Goal: Transaction & Acquisition: Purchase product/service

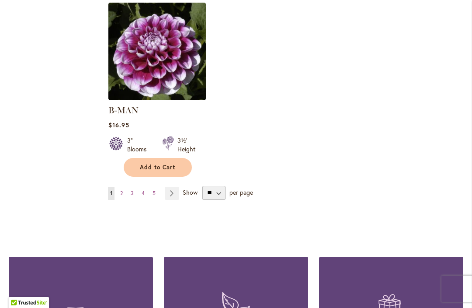
scroll to position [1180, 0]
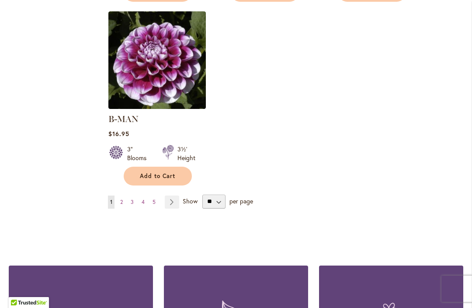
click at [177, 195] on link "Page Next" at bounding box center [172, 201] width 14 height 13
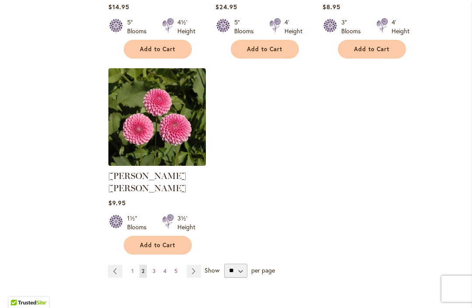
scroll to position [1114, 0]
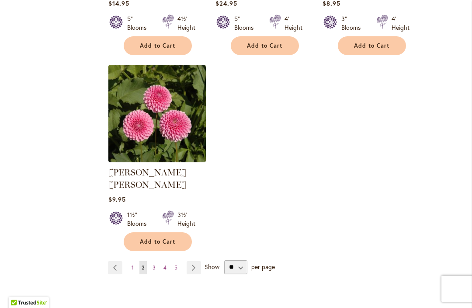
click at [194, 261] on link "Page Next" at bounding box center [194, 267] width 14 height 13
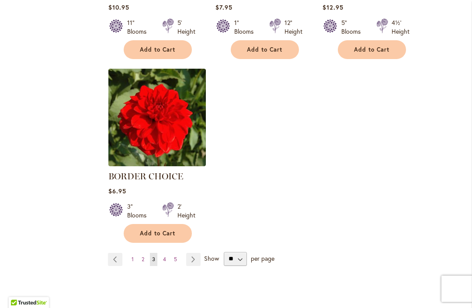
scroll to position [1122, 0]
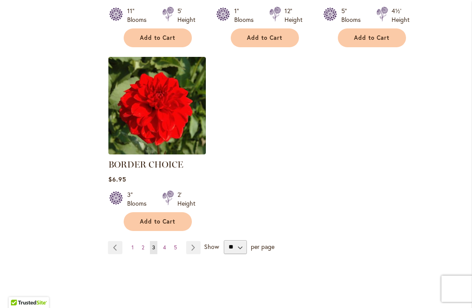
click at [195, 246] on link "Page Next" at bounding box center [193, 247] width 14 height 13
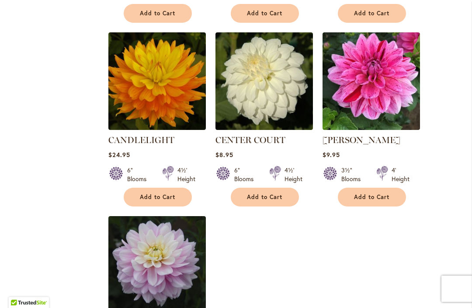
scroll to position [975, 0]
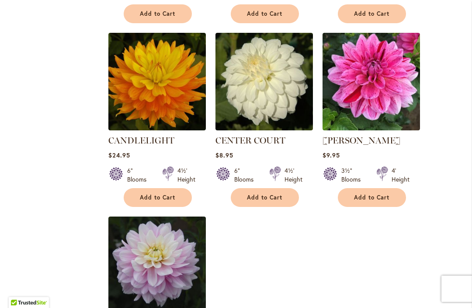
click at [263, 180] on div "6" Blooms 4½' Height" at bounding box center [263, 171] width 97 height 24
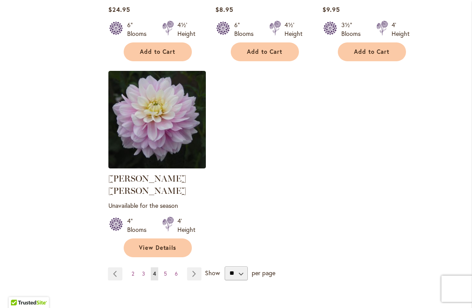
scroll to position [1126, 0]
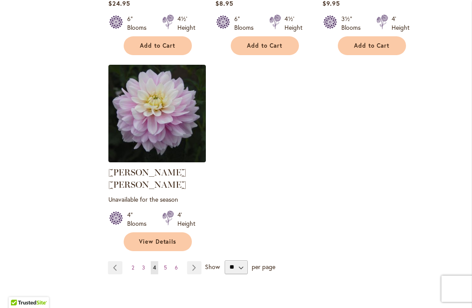
click at [197, 261] on link "Page Next" at bounding box center [194, 267] width 14 height 13
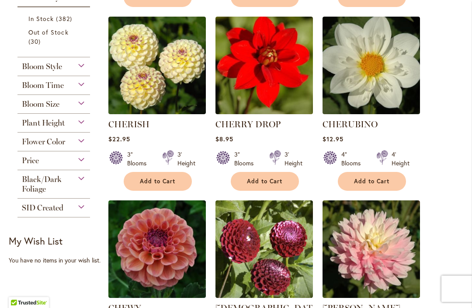
scroll to position [428, 0]
